Goal: Complete application form

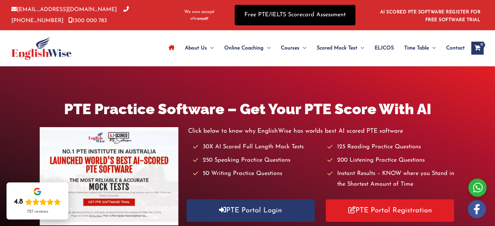
click at [313, 19] on link "Free PTE/IELTS Scorecard Assessment" at bounding box center [295, 15] width 121 height 21
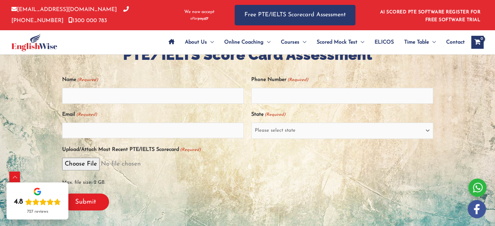
scroll to position [146, 0]
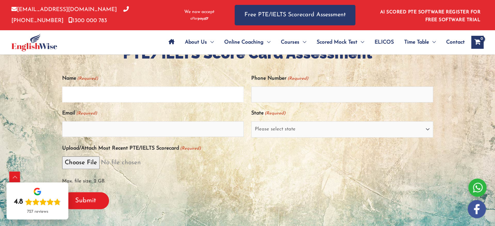
click at [133, 93] on input "Name (Required)" at bounding box center [153, 95] width 182 height 16
type input "Srushti Raikar"
type input "09834658446"
drag, startPoint x: 72, startPoint y: 128, endPoint x: 81, endPoint y: 129, distance: 9.1
click at [81, 129] on input "srushtisraikar1052002@gmail.com" at bounding box center [153, 129] width 182 height 16
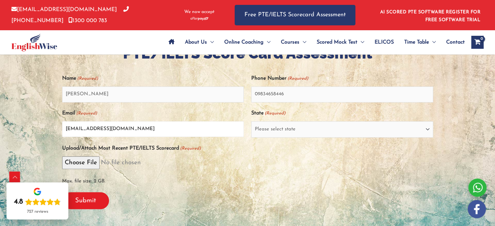
drag, startPoint x: 85, startPoint y: 129, endPoint x: 104, endPoint y: 128, distance: 18.9
click at [104, 128] on input "sru.raikar1052002@gmail.com" at bounding box center [153, 129] width 182 height 16
type input "sru.raikar@gmail.com"
click at [269, 133] on select "Please select state [GEOGRAPHIC_DATA] ([GEOGRAPHIC_DATA]) [GEOGRAPHIC_DATA] ([G…" at bounding box center [342, 129] width 182 height 16
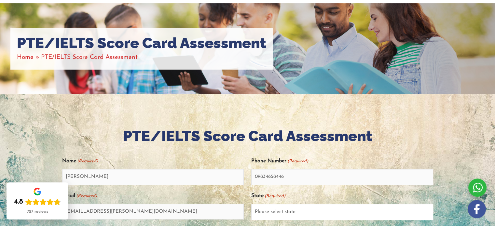
scroll to position [0, 0]
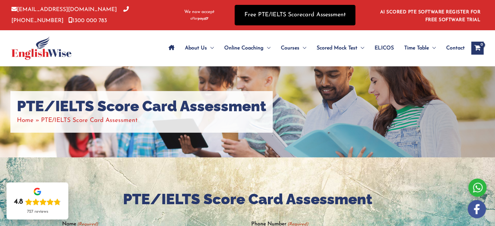
click at [300, 9] on link "Free PTE/IELTS Scorecard Assessment" at bounding box center [295, 15] width 121 height 21
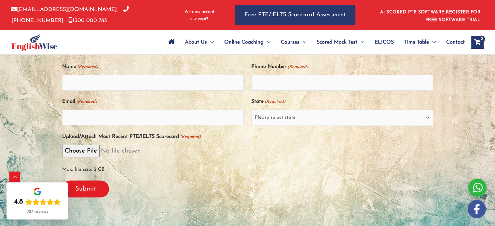
scroll to position [158, 0]
click at [342, 117] on select "Please select state [GEOGRAPHIC_DATA] ([GEOGRAPHIC_DATA]) [GEOGRAPHIC_DATA] ([G…" at bounding box center [342, 117] width 182 height 16
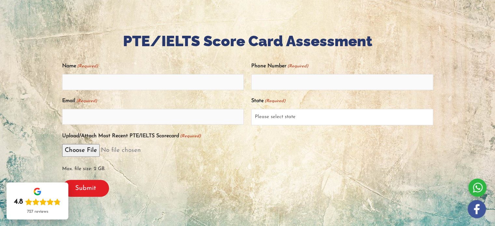
scroll to position [0, 0]
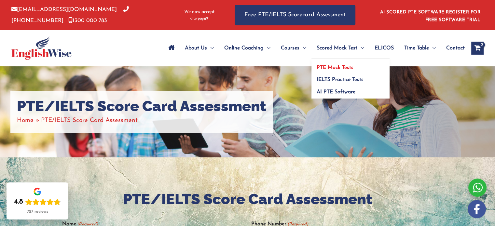
click at [331, 62] on link "PTE Mock Tests" at bounding box center [351, 65] width 78 height 12
